Goal: Task Accomplishment & Management: Complete application form

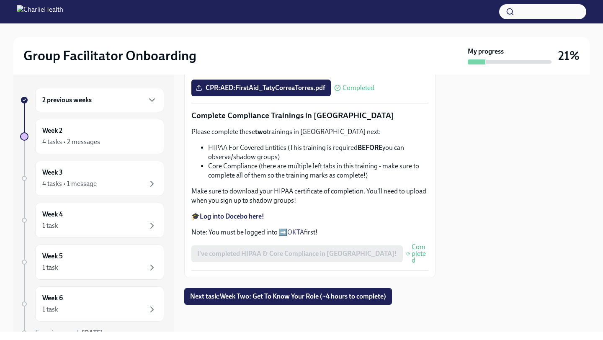
scroll to position [463, 0]
click at [332, 292] on button "Next task : Week Two: Get To Know Your Role (~4 hours to complete)" at bounding box center [288, 296] width 208 height 17
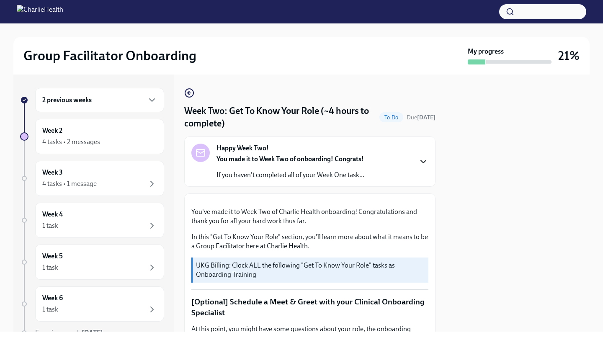
click at [422, 160] on icon "button" at bounding box center [423, 162] width 10 height 10
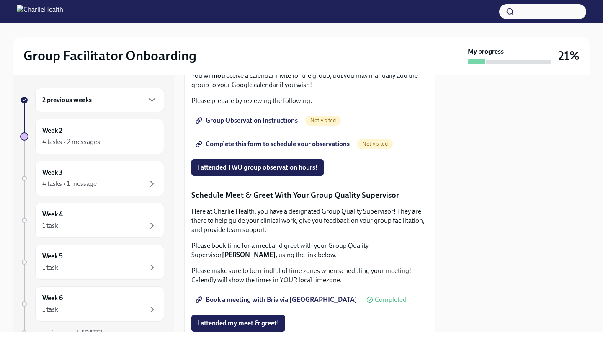
scroll to position [764, 0]
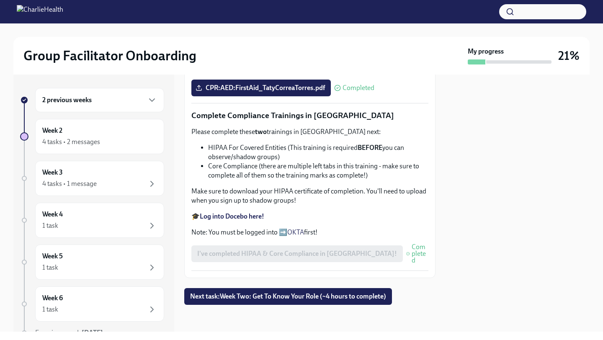
scroll to position [463, 0]
click at [341, 300] on span "Next task : Week Two: Get To Know Your Role (~4 hours to complete)" at bounding box center [288, 296] width 196 height 8
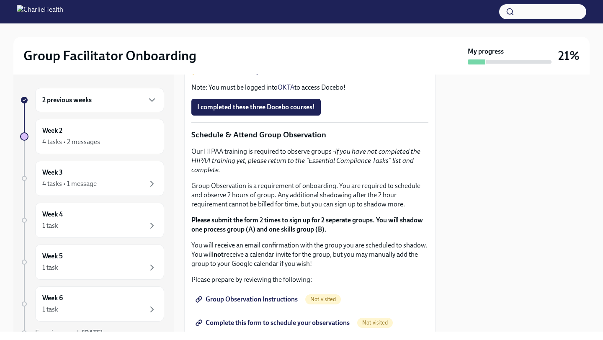
scroll to position [383, 0]
